Goal: Task Accomplishment & Management: Use online tool/utility

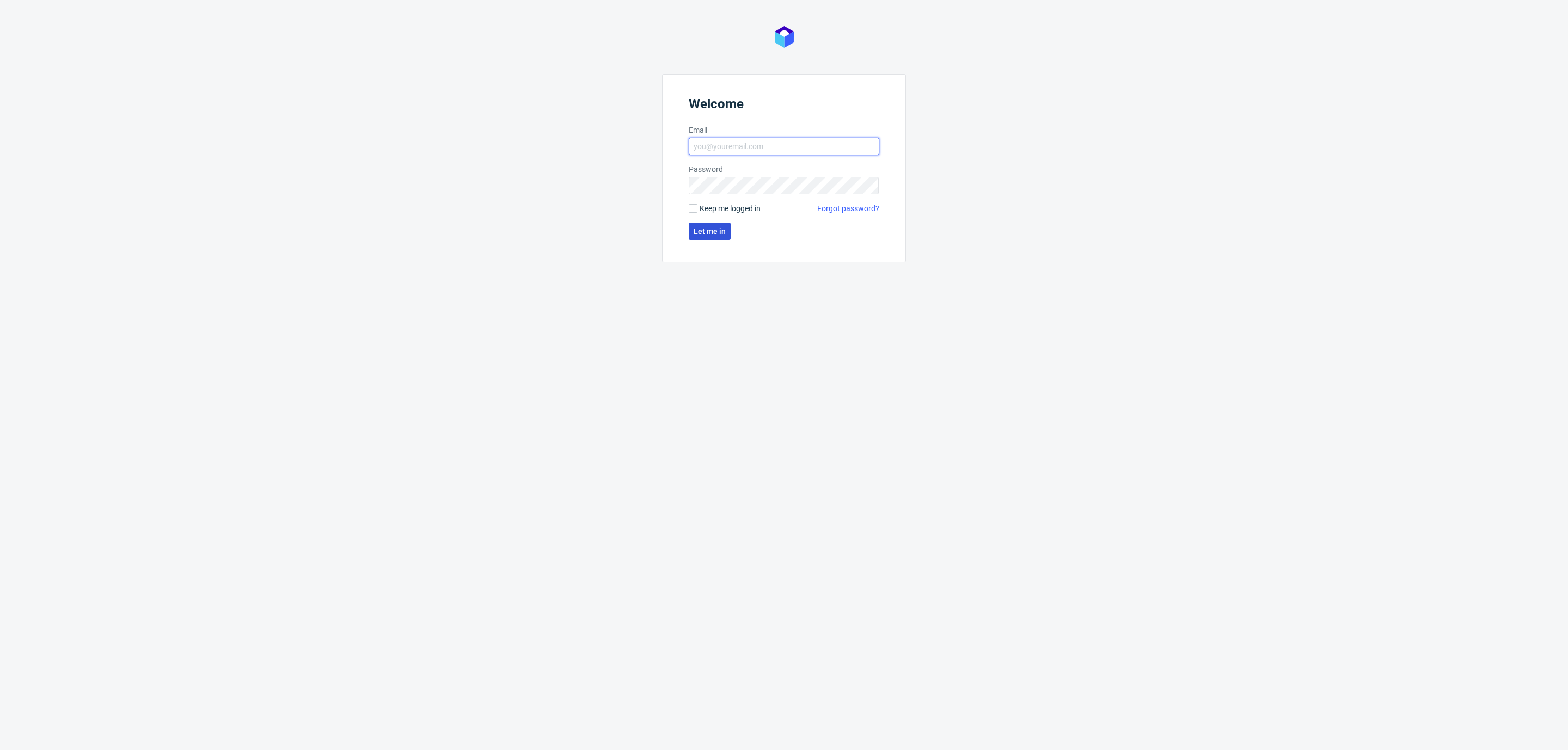
type input "[EMAIL_ADDRESS][DOMAIN_NAME]"
click at [719, 234] on span "Let me in" at bounding box center [709, 231] width 32 height 8
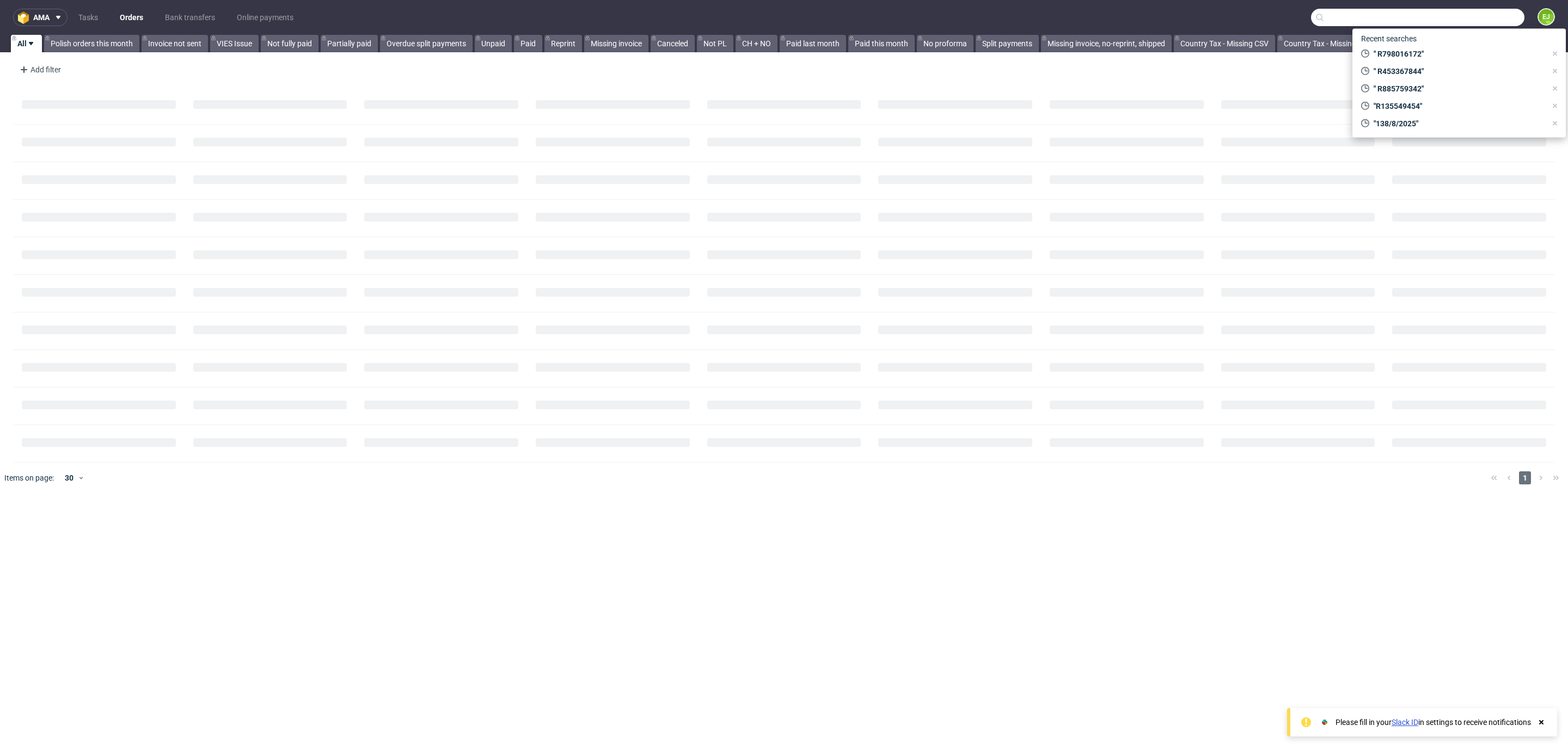
click at [1461, 15] on input "text" at bounding box center [1418, 17] width 213 height 17
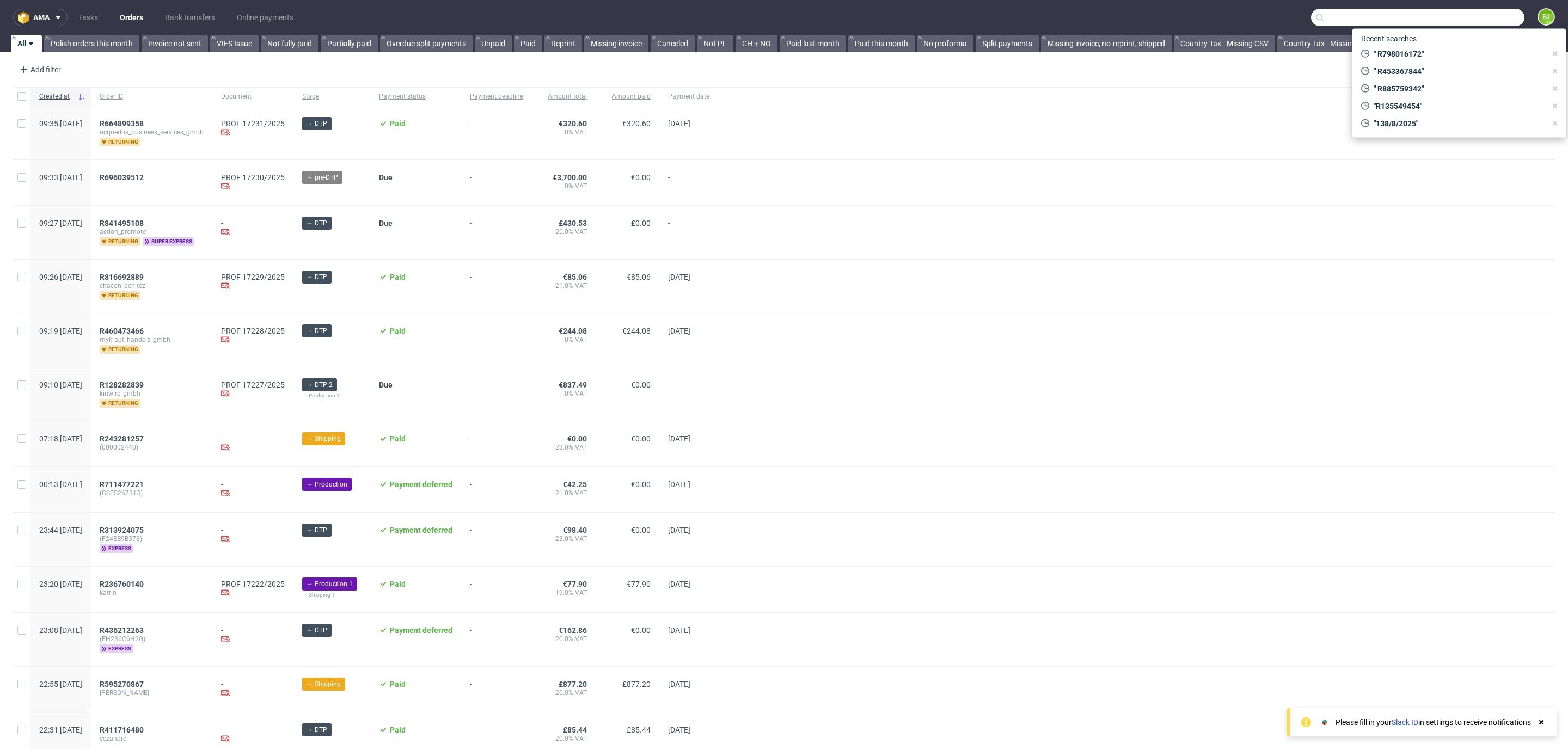
paste input "R830459063"
type input "R830459063"
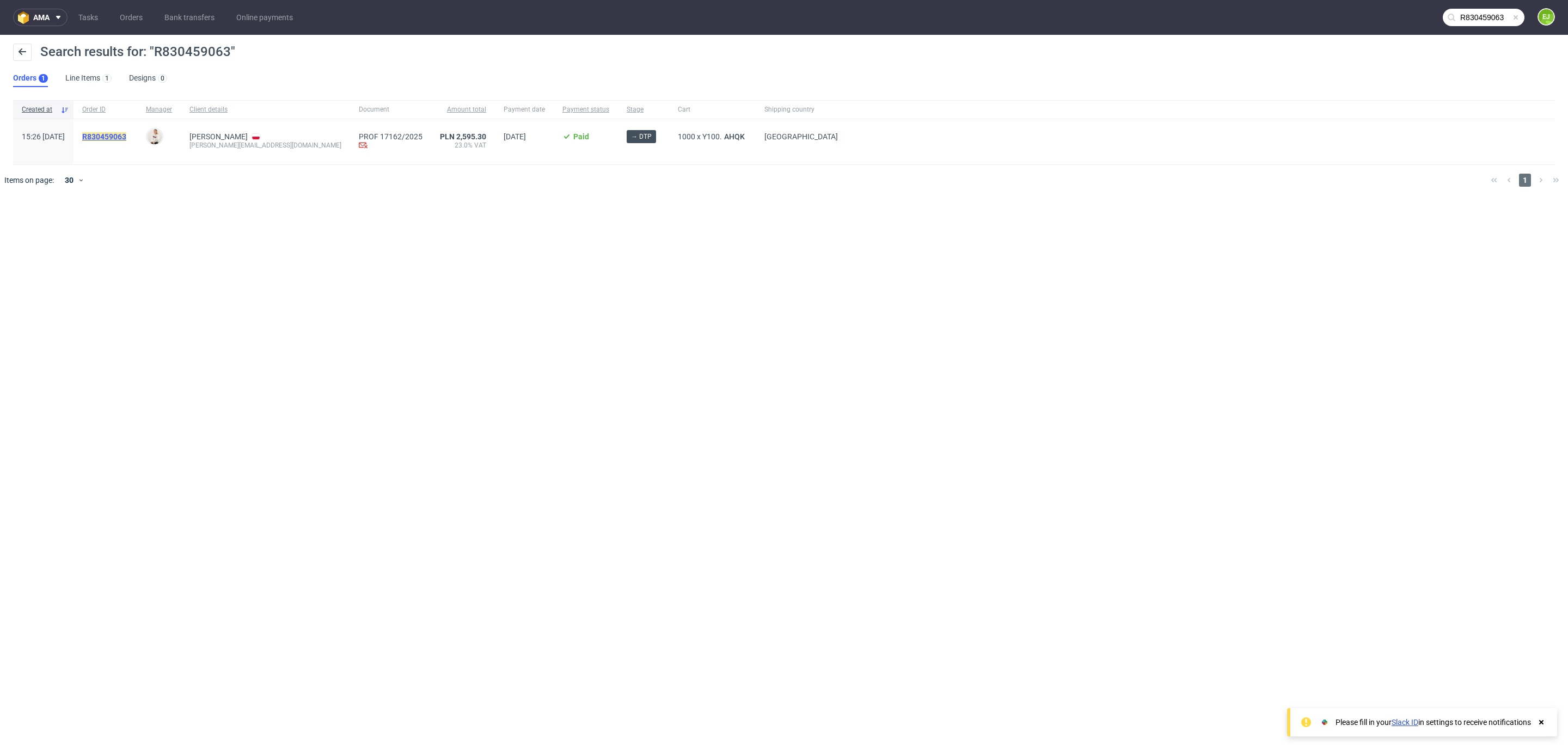
click at [126, 133] on mark "R830459063" at bounding box center [105, 137] width 44 height 9
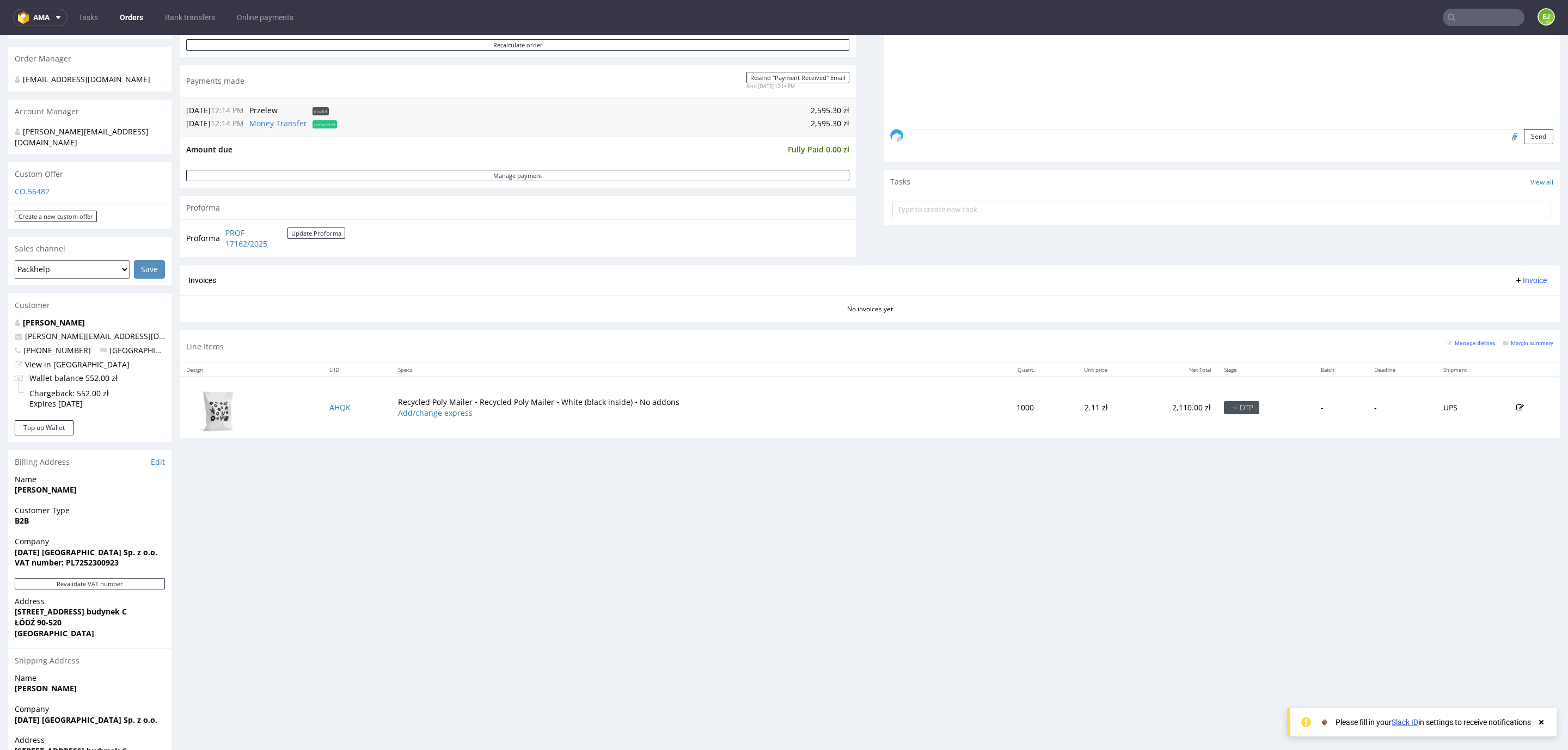
scroll to position [317, 0]
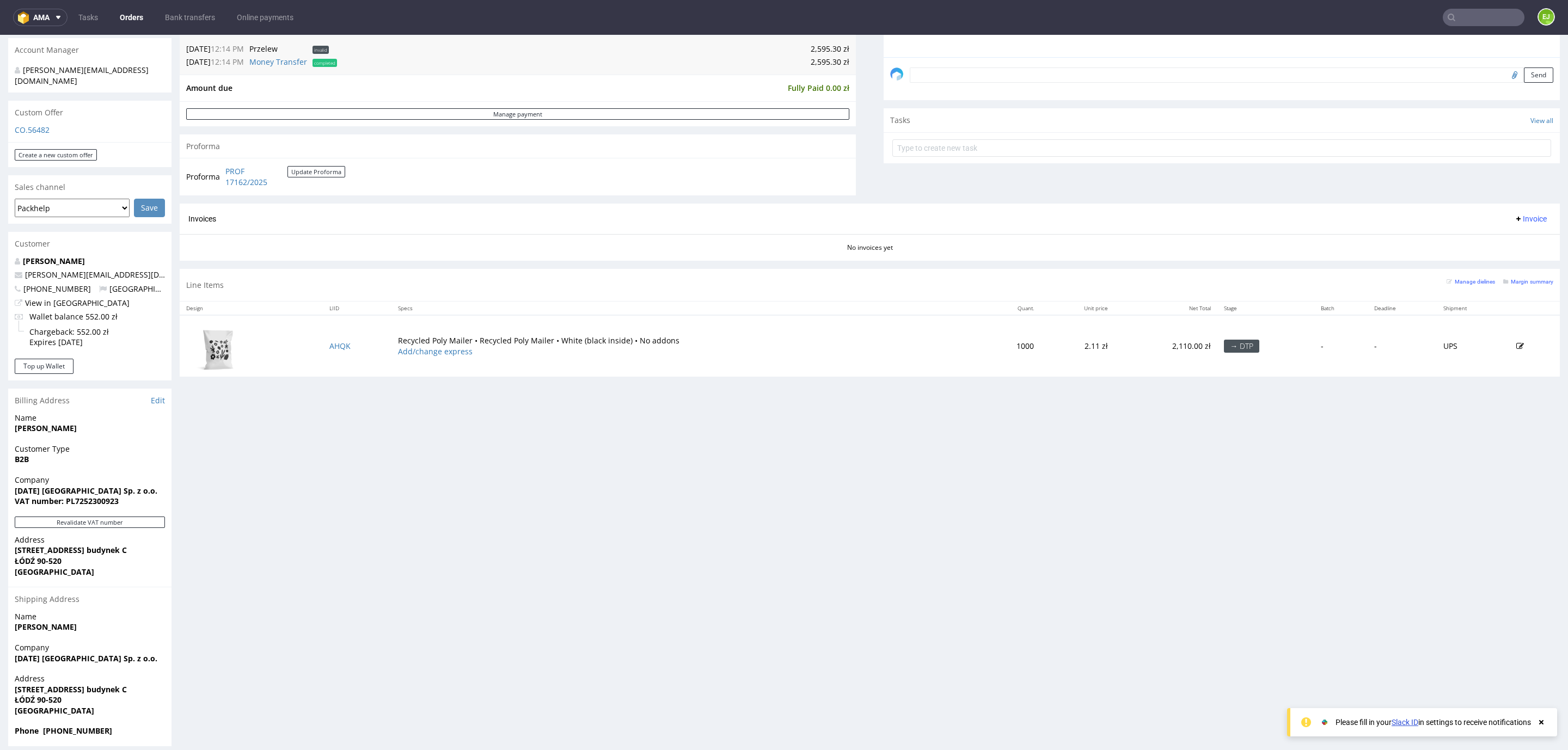
click at [103, 496] on strong "VAT number: PL7252300923" at bounding box center [67, 501] width 104 height 10
copy strong "PL7252300923"
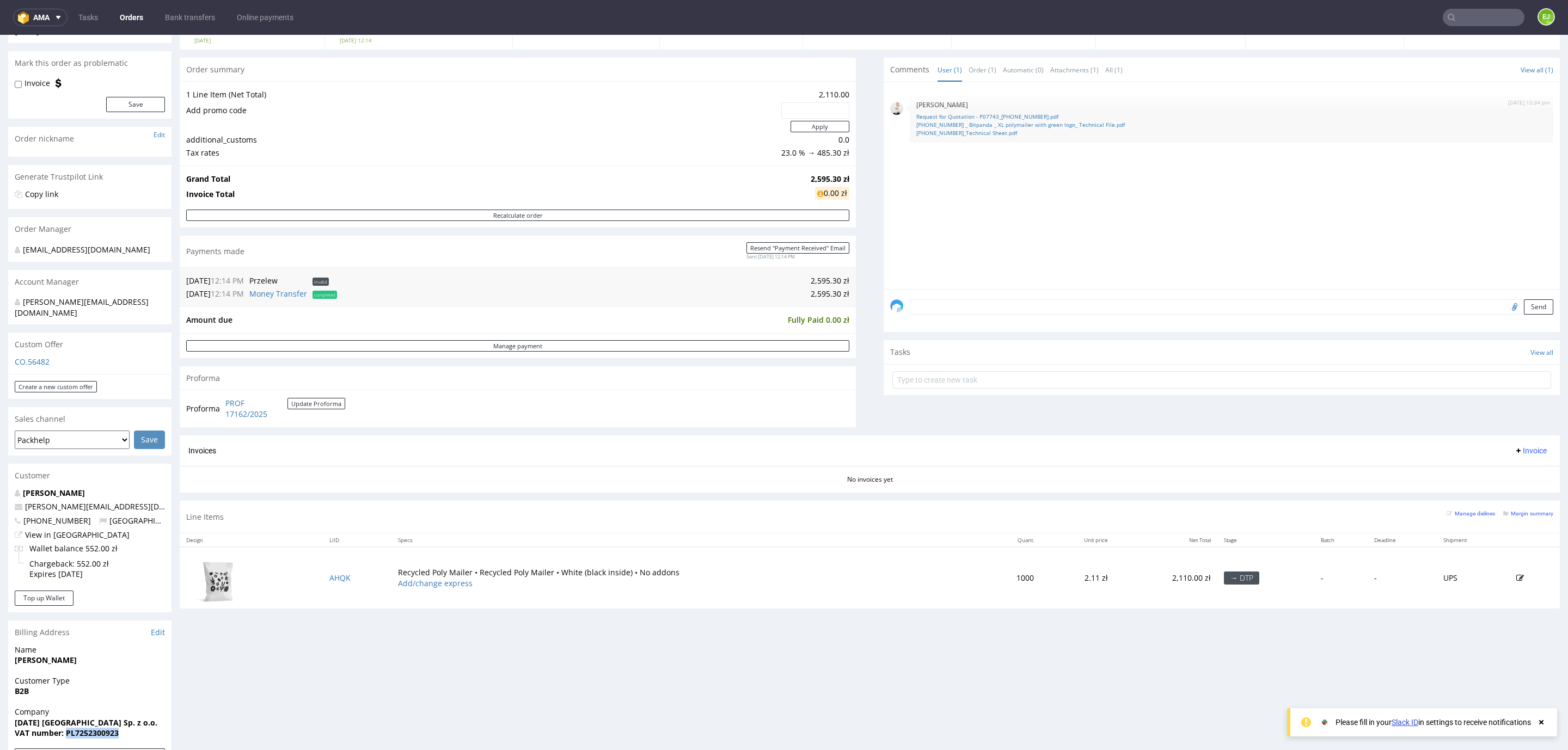
scroll to position [0, 0]
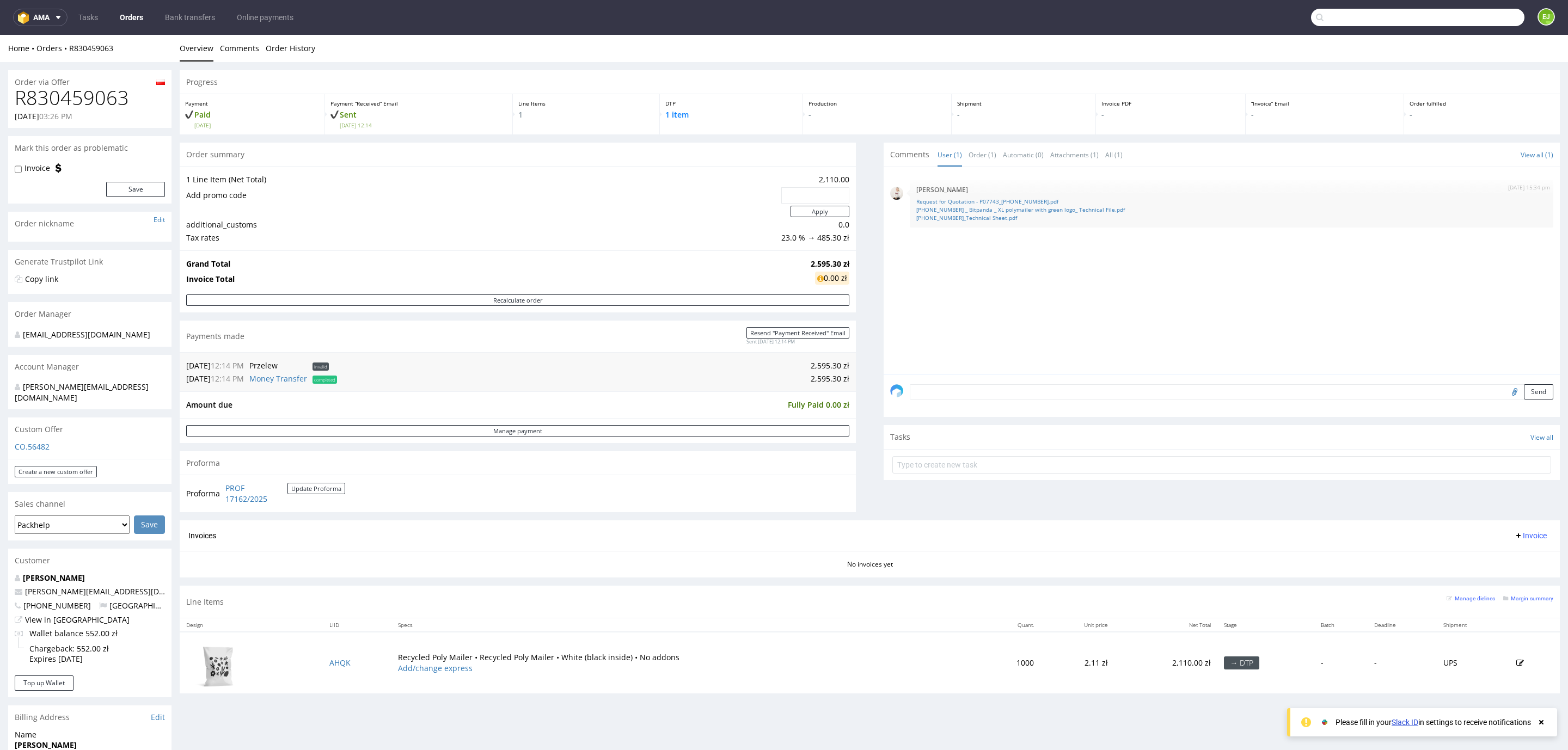
click at [1448, 12] on input "text" at bounding box center [1418, 17] width 213 height 17
paste input "R575969055"
type input "R575969055"
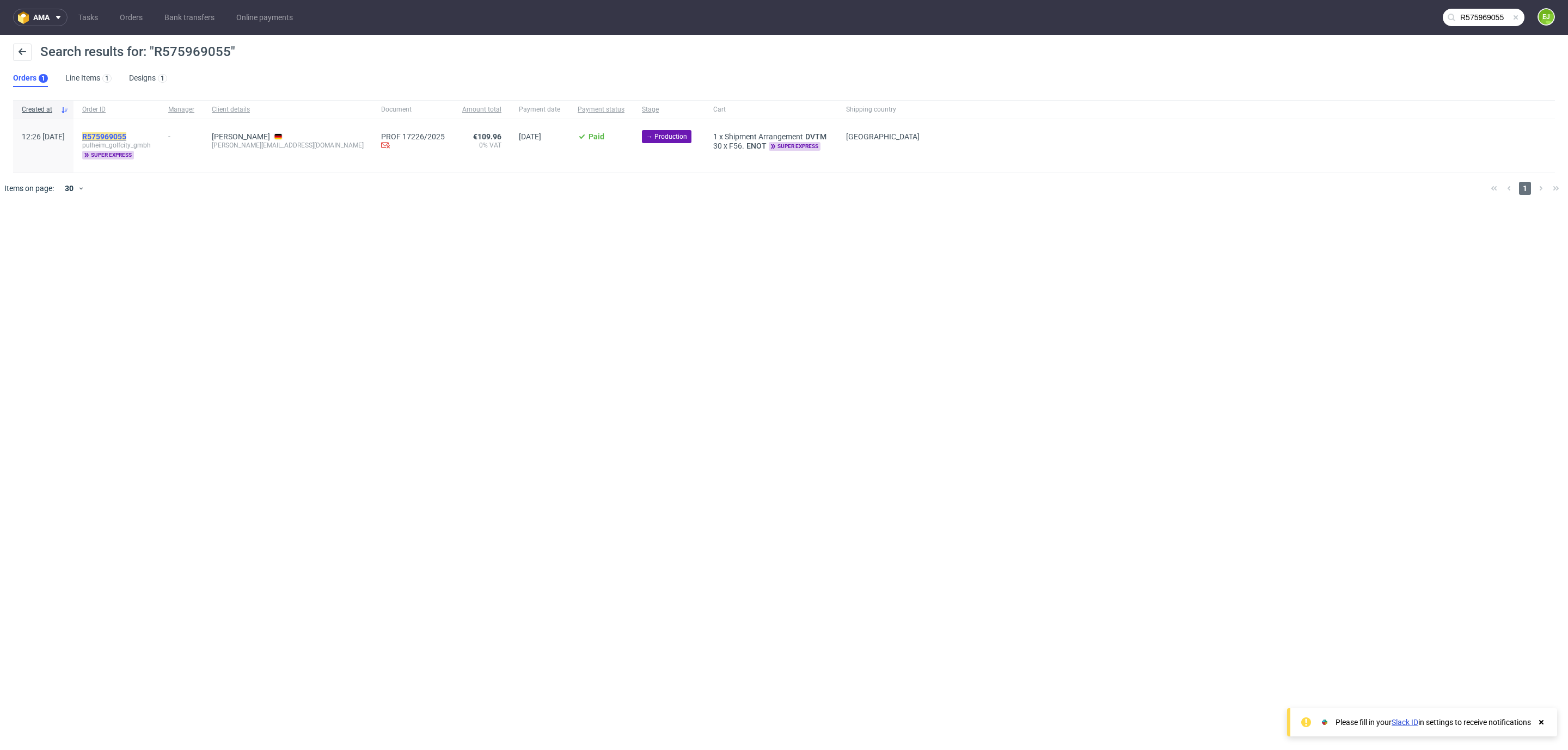
click at [126, 138] on mark "R575969055" at bounding box center [105, 137] width 44 height 9
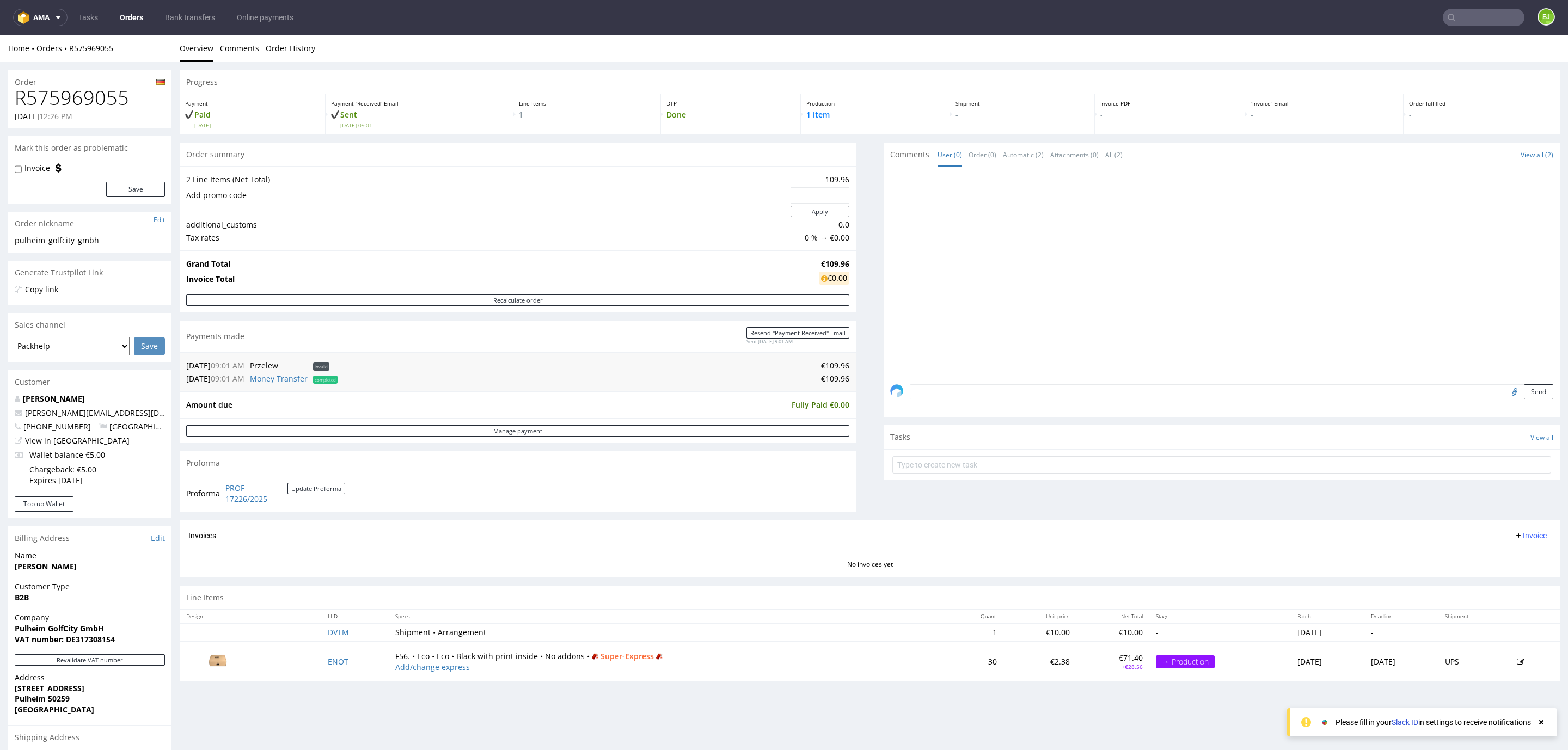
scroll to position [148, 0]
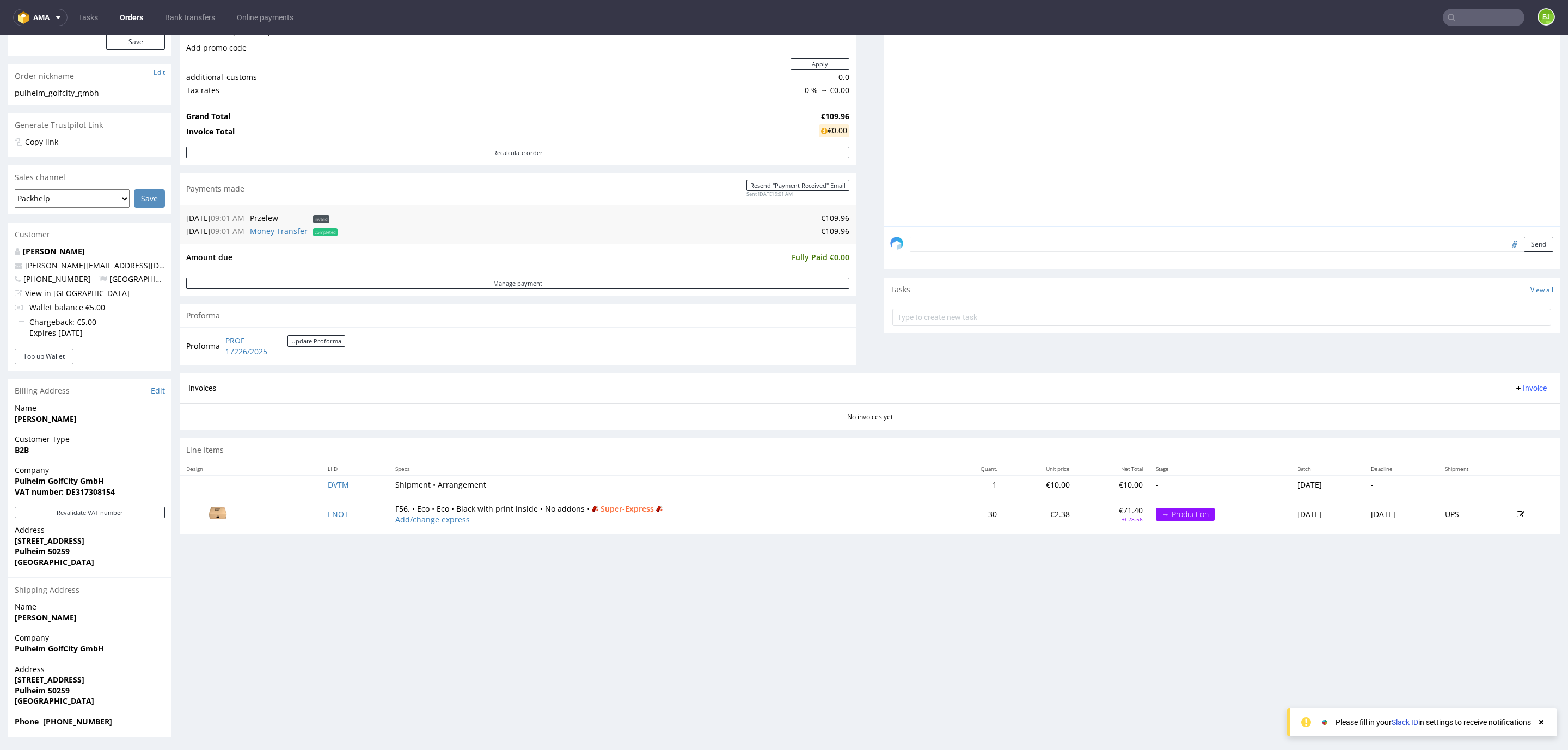
click at [97, 495] on strong "VAT number: DE317308154" at bounding box center [65, 491] width 100 height 10
copy strong "DE317308154"
click at [244, 346] on link "PROF 17226/2025" at bounding box center [256, 346] width 62 height 21
click at [1448, 16] on input "text" at bounding box center [1483, 17] width 82 height 17
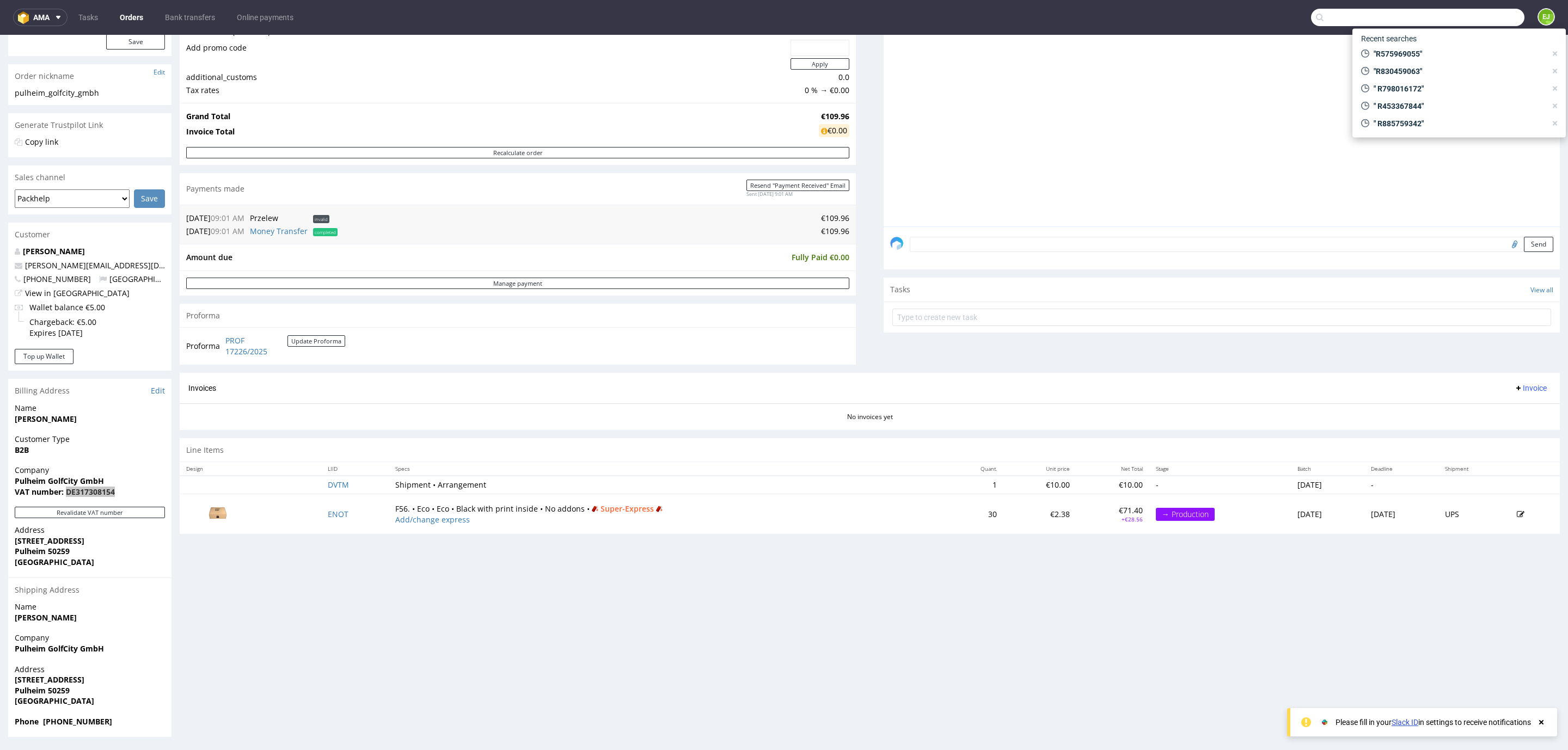
paste input "R960942015"
type input "R960942015"
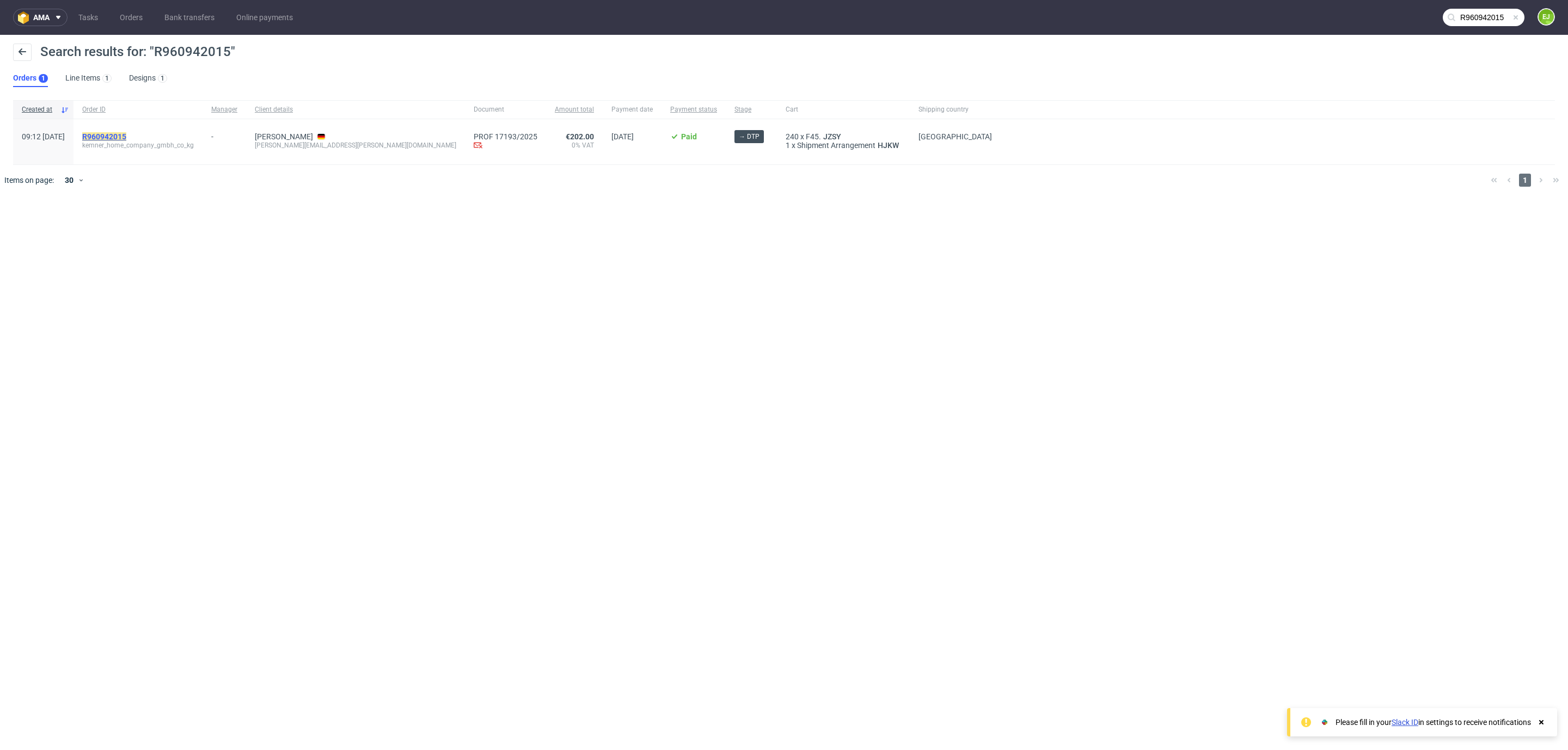
click at [126, 135] on mark "R960942015" at bounding box center [105, 137] width 44 height 9
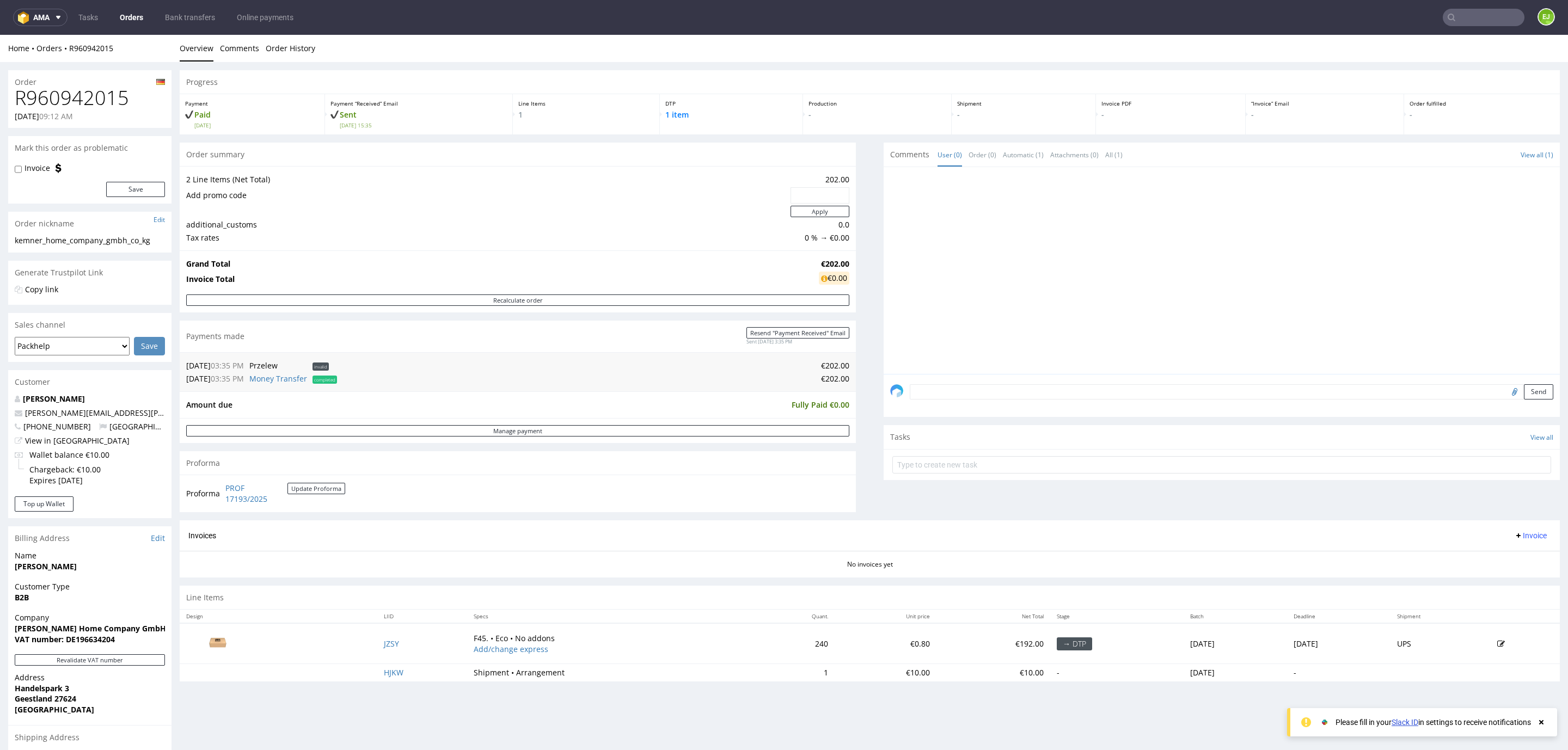
click at [98, 638] on strong "VAT number: DE196634204" at bounding box center [65, 639] width 100 height 10
copy strong "DE196634204"
click at [246, 496] on link "PROF 17193/2025" at bounding box center [256, 494] width 62 height 21
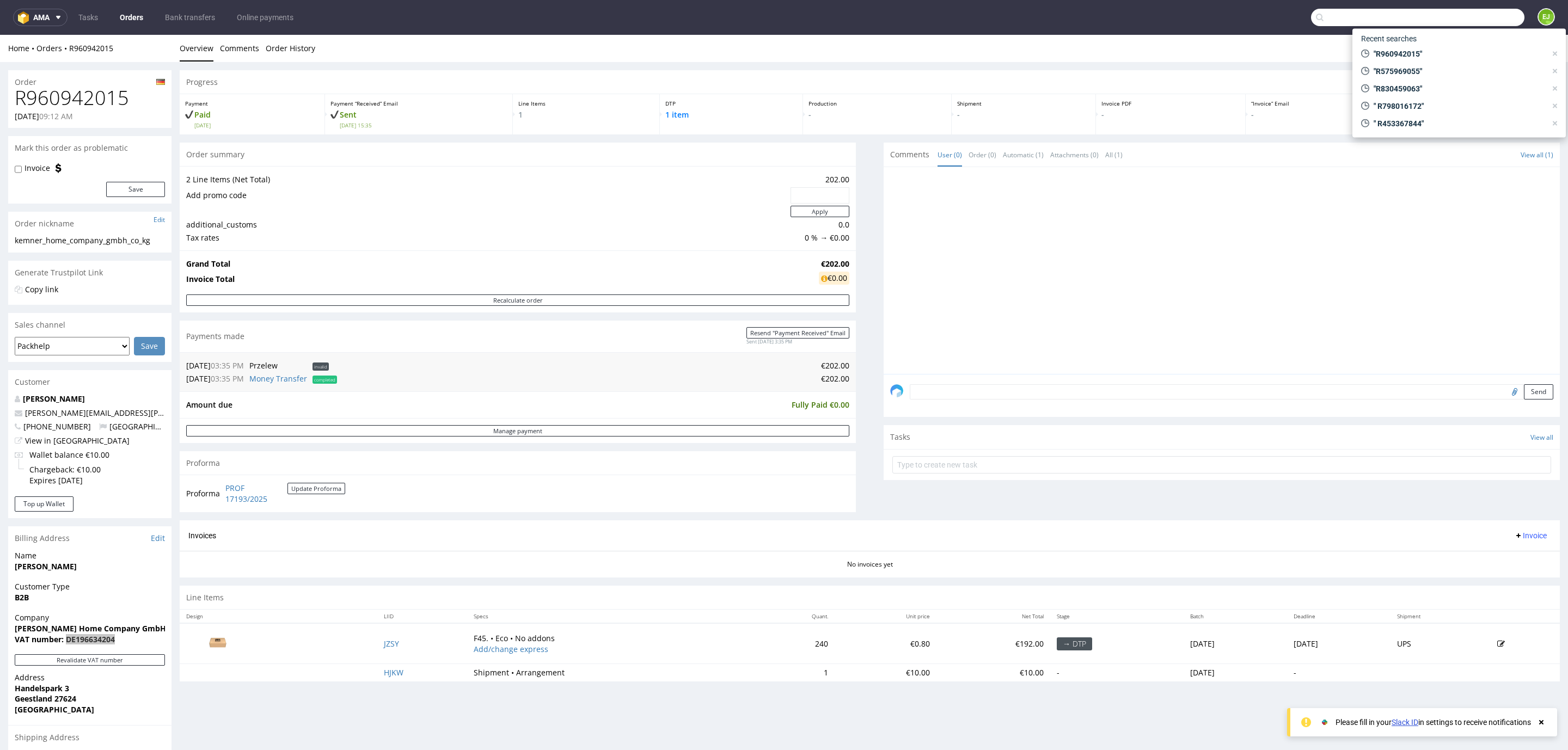
click at [1475, 9] on input "text" at bounding box center [1418, 17] width 213 height 17
paste input "R761259258"
type input "R761259258"
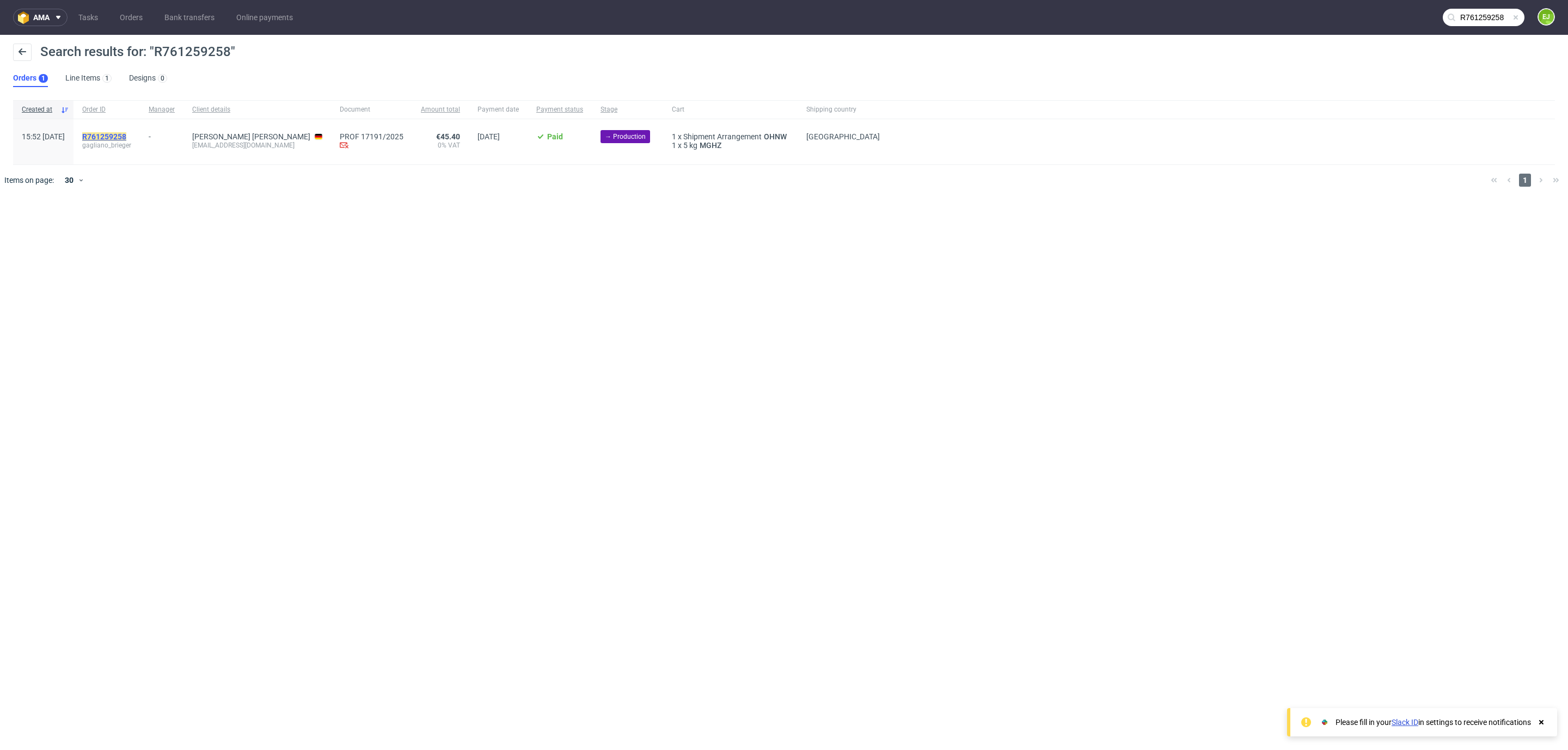
click at [126, 136] on mark "R761259258" at bounding box center [105, 137] width 44 height 9
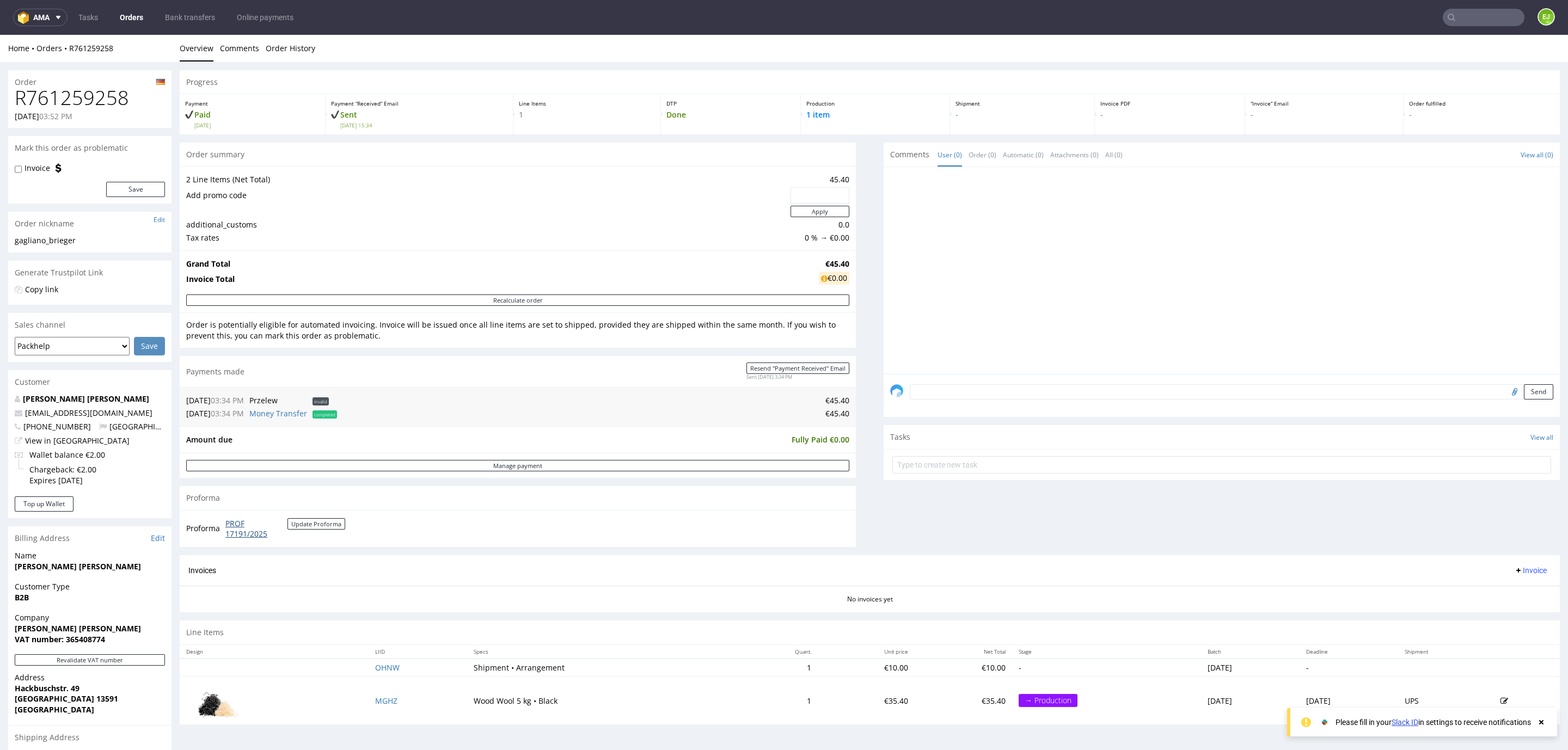
click at [244, 534] on link "PROF 17191/2025" at bounding box center [256, 529] width 62 height 21
click at [213, 11] on link "Bank transfers" at bounding box center [190, 17] width 63 height 17
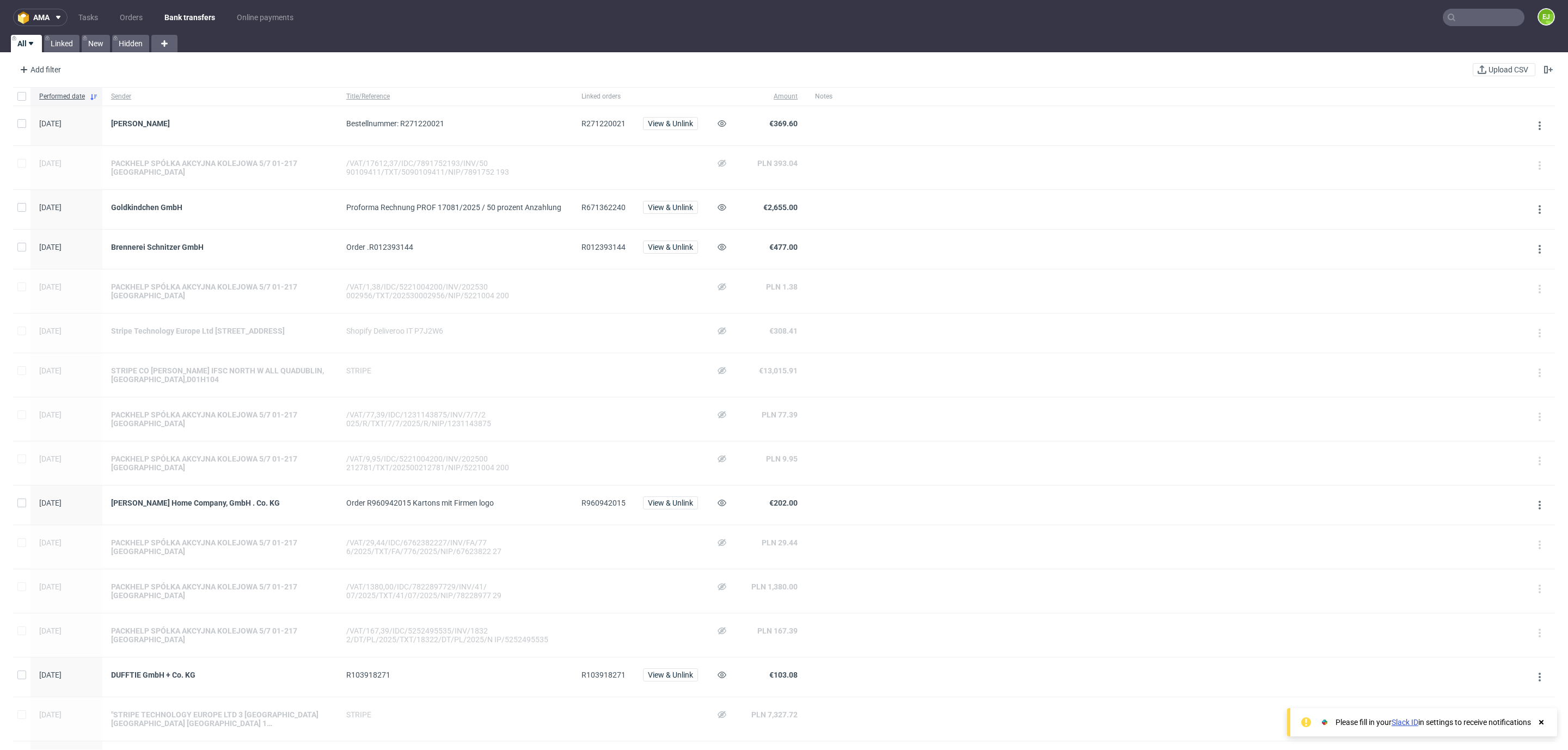
click at [601, 201] on div "R671362240" at bounding box center [603, 209] width 62 height 39
copy span "R671362240"
